Goal: Task Accomplishment & Management: Complete application form

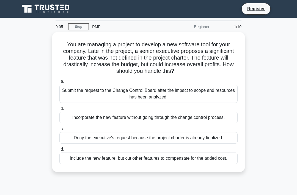
click at [156, 164] on div "Include the new feature, but cut other features to compensate for the added cos…" at bounding box center [148, 158] width 178 height 12
click at [59, 151] on input "d. Include the new feature, but cut other features to compensate for the added …" at bounding box center [59, 149] width 0 height 4
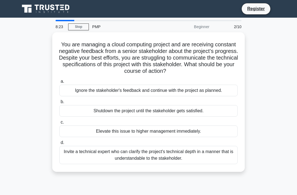
click at [174, 154] on div "Invite a technical expert who can clarify the project's technical depth in a ma…" at bounding box center [148, 155] width 178 height 18
click at [59, 144] on input "d. Invite a technical expert who can clarify the project's technical depth in a…" at bounding box center [59, 143] width 0 height 4
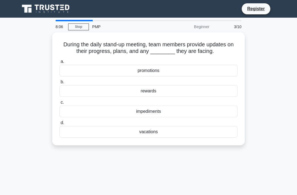
click at [206, 117] on div "impediments" at bounding box center [148, 111] width 178 height 12
click at [59, 104] on input "c. impediments" at bounding box center [59, 102] width 0 height 4
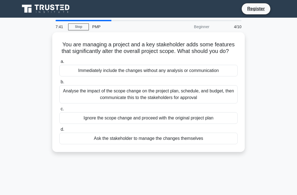
click at [219, 100] on div "Analyse the impact of the scope change on the project plan, schedule, and budge…" at bounding box center [148, 94] width 178 height 18
click at [59, 84] on input "b. Analyse the impact of the scope change on the project plan, schedule, and bu…" at bounding box center [59, 82] width 0 height 4
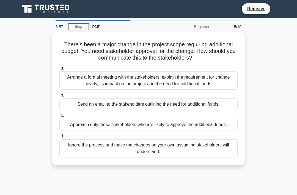
click at [225, 88] on div "Arrange a formal meeting with the stakeholders, explain the requirement for cha…" at bounding box center [148, 80] width 178 height 18
click at [59, 70] on input "a. Arrange a formal meeting with the stakeholders, explain the requirement for …" at bounding box center [59, 68] width 0 height 4
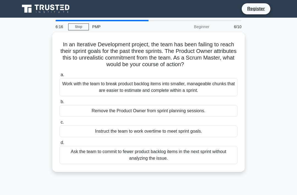
click at [224, 92] on div "Work with the team to break product backlog items into smaller, manageable chun…" at bounding box center [148, 87] width 178 height 18
click at [59, 77] on input "a. Work with the team to break product backlog items into smaller, manageable c…" at bounding box center [59, 75] width 0 height 4
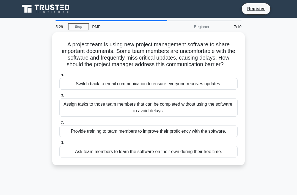
click at [200, 137] on div "Provide training to team members to improve their proficiency with the software." at bounding box center [148, 131] width 178 height 12
click at [59, 124] on input "c. Provide training to team members to improve their proficiency with the softw…" at bounding box center [59, 122] width 0 height 4
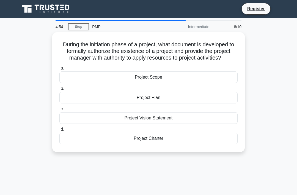
click at [216, 103] on div "Project Plan" at bounding box center [148, 98] width 178 height 12
click at [59, 90] on input "b. Project Plan" at bounding box center [59, 89] width 0 height 4
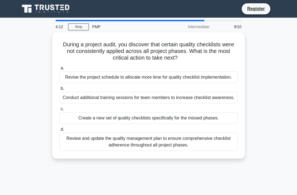
click at [189, 150] on div "Review and update the quality management plan to ensure comprehensive checklist…" at bounding box center [148, 141] width 178 height 18
click at [59, 131] on input "d. Review and update the quality management plan to ensure comprehensive checkl…" at bounding box center [59, 129] width 0 height 4
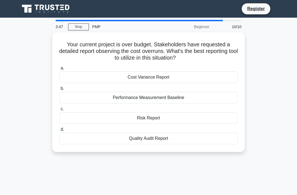
click at [192, 74] on div "Cost Variance Report" at bounding box center [148, 77] width 178 height 12
click at [59, 70] on input "a. Cost Variance Report" at bounding box center [59, 68] width 0 height 4
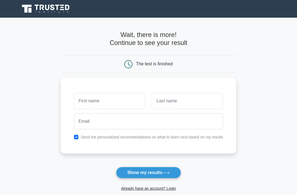
click at [129, 99] on input "text" at bounding box center [109, 101] width 71 height 16
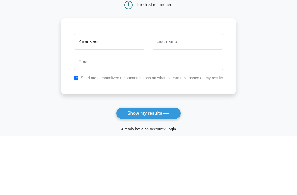
type input "Kwanklao"
click at [216, 93] on input "text" at bounding box center [187, 101] width 71 height 16
type input "Rungsaengarthit"
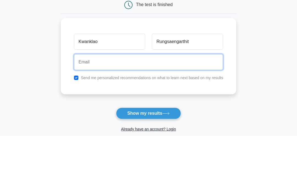
click at [174, 113] on input "email" at bounding box center [149, 121] width 150 height 16
type input "[EMAIL_ADDRESS][DOMAIN_NAME]"
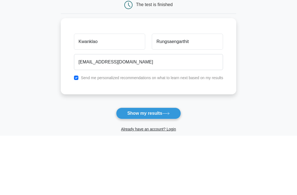
click at [260, 56] on main "Wait, there is more! Continue to see your result The test is finished [GEOGRAPH…" at bounding box center [148, 117] width 297 height 198
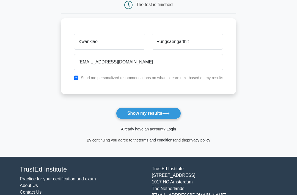
click at [169, 111] on button "Show my results" at bounding box center [148, 113] width 65 height 12
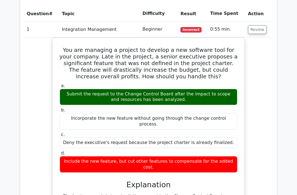
scroll to position [436, 0]
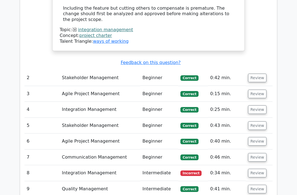
click at [262, 169] on button "Review" at bounding box center [257, 173] width 19 height 9
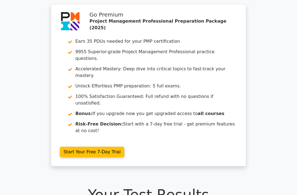
scroll to position [0, 0]
